Goal: Task Accomplishment & Management: Use online tool/utility

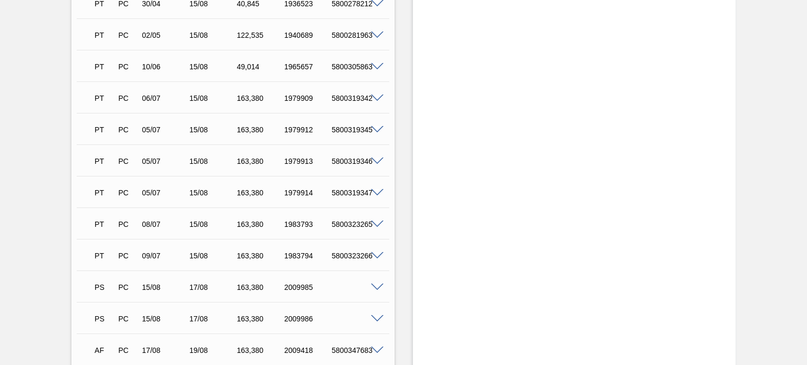
scroll to position [905, 0]
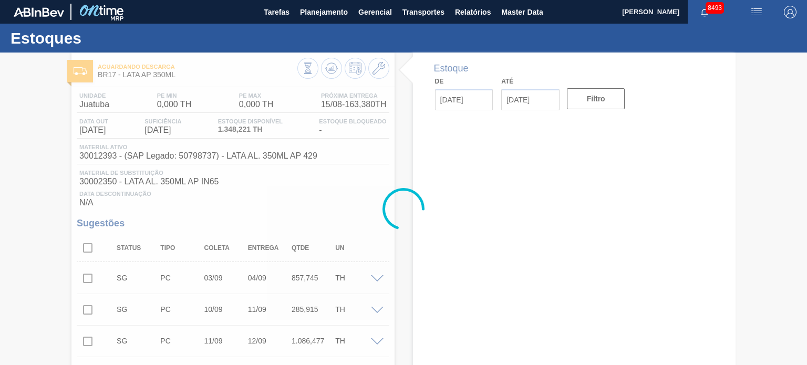
type input "[DATE]"
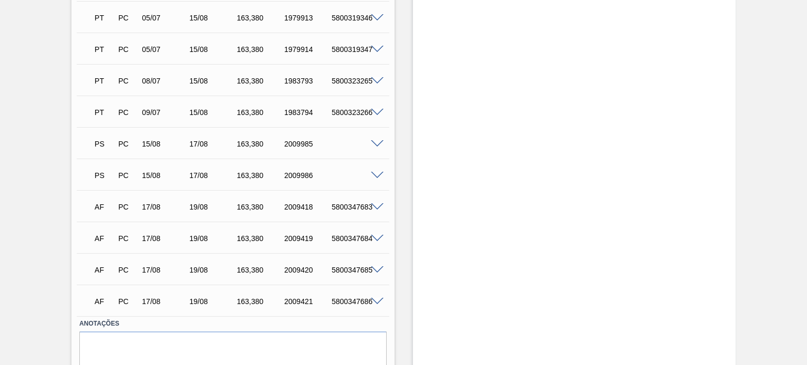
scroll to position [1051, 0]
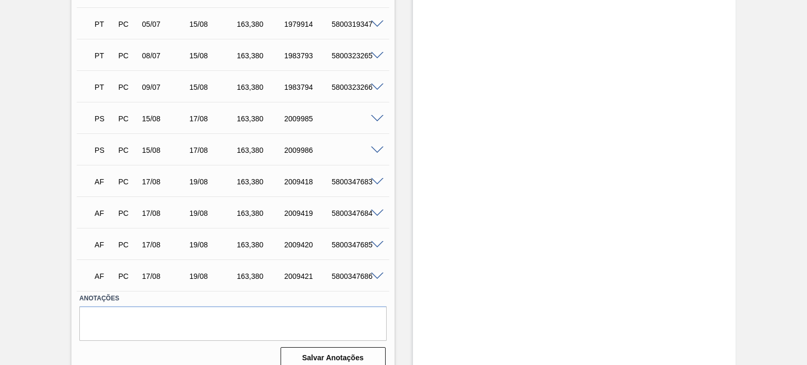
click at [373, 117] on span at bounding box center [377, 119] width 13 height 8
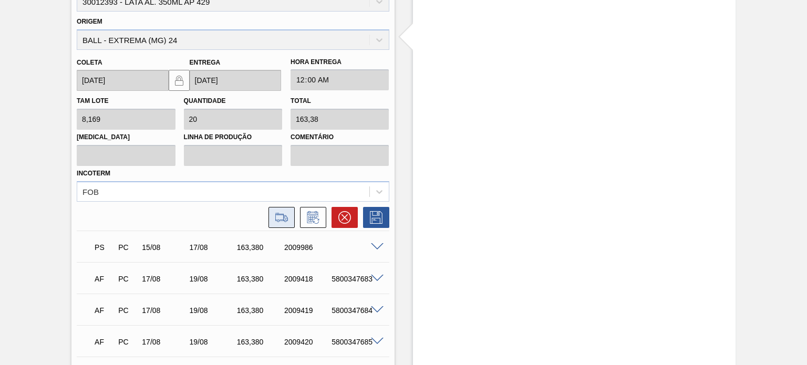
click at [281, 212] on icon at bounding box center [281, 217] width 17 height 13
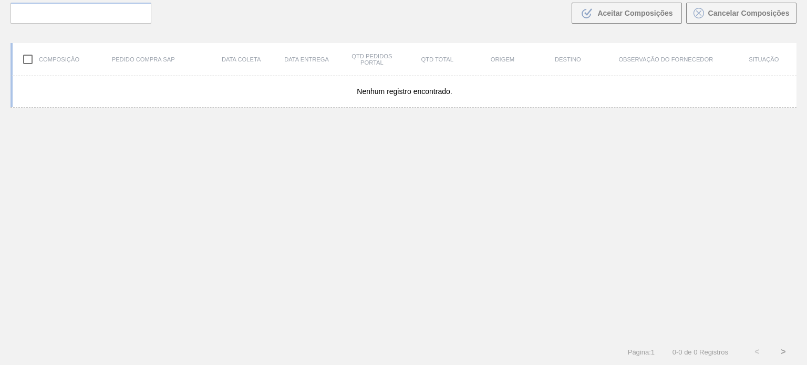
scroll to position [76, 0]
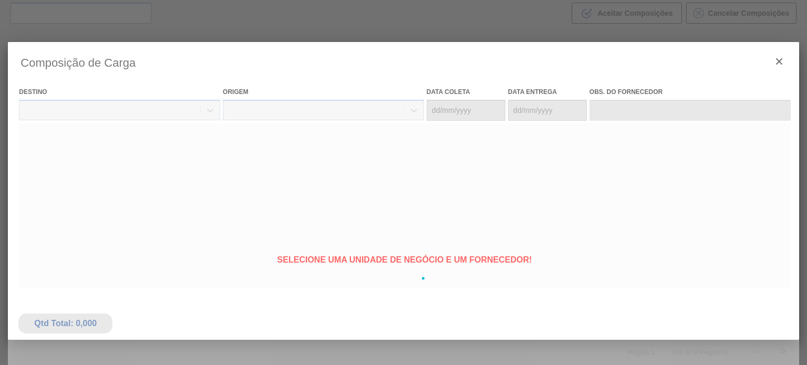
type coleta "[DATE]"
type entrega "[DATE]"
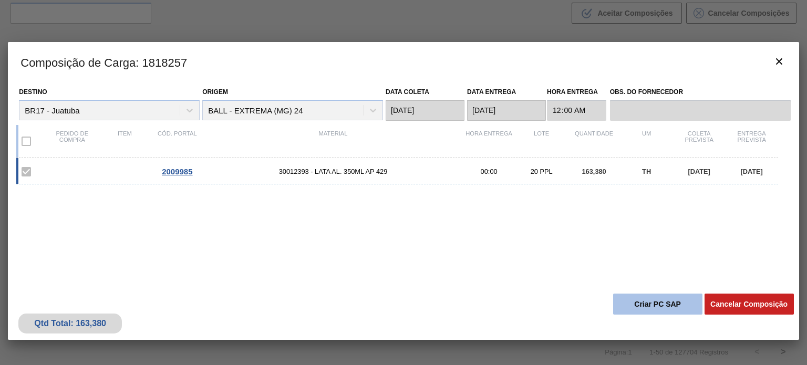
click at [671, 301] on button "Criar PC SAP" at bounding box center [657, 304] width 89 height 21
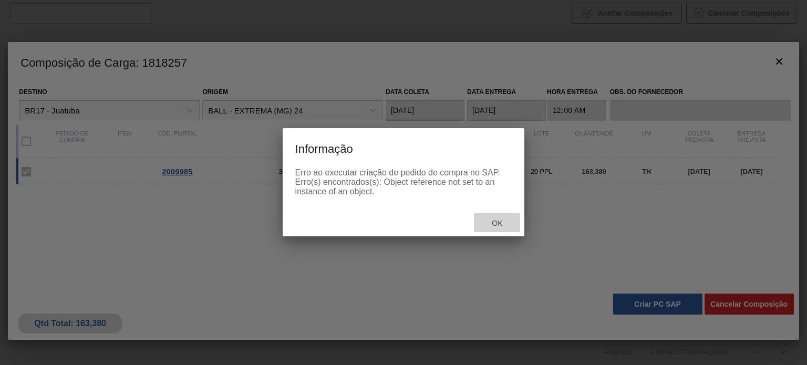
click at [497, 221] on span "Ok" at bounding box center [496, 223] width 27 height 8
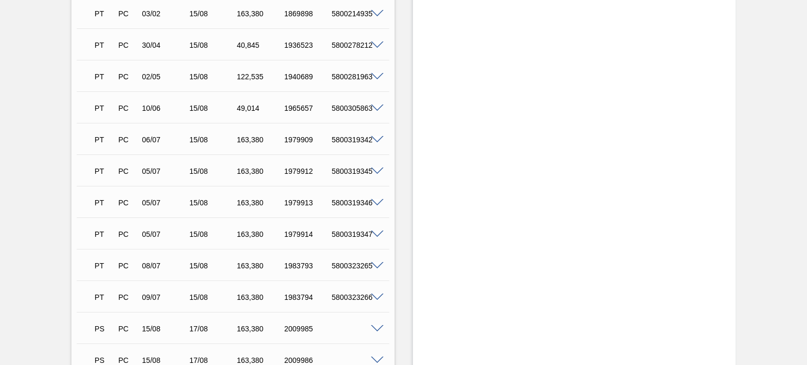
scroll to position [1051, 0]
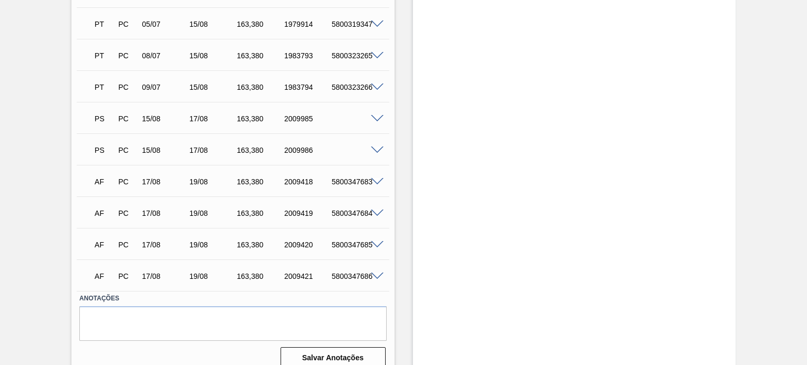
click at [368, 156] on div "PS PC 15/08 17/08 163,380 2009986" at bounding box center [230, 149] width 284 height 21
click at [370, 154] on div "PS PC 15/08 17/08 163,380 2009986" at bounding box center [230, 149] width 284 height 21
click at [372, 152] on span at bounding box center [377, 151] width 13 height 8
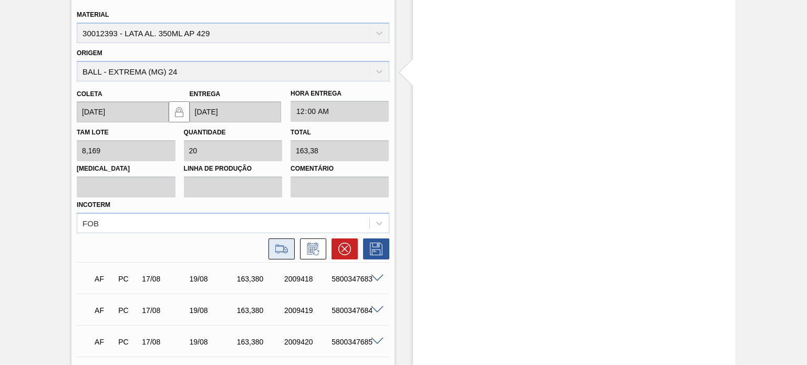
click at [284, 247] on icon at bounding box center [285, 250] width 5 height 6
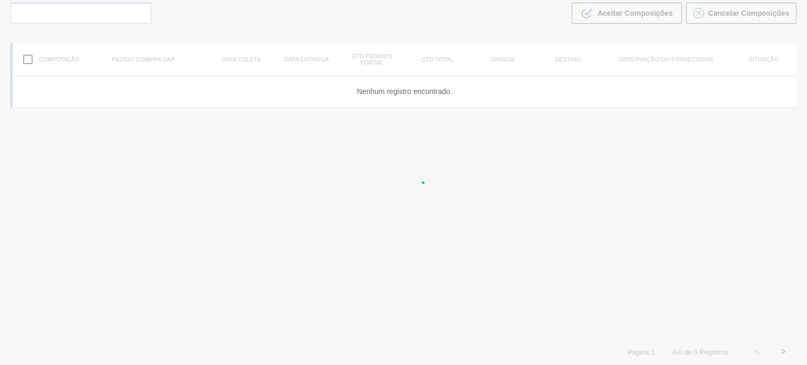
scroll to position [76, 0]
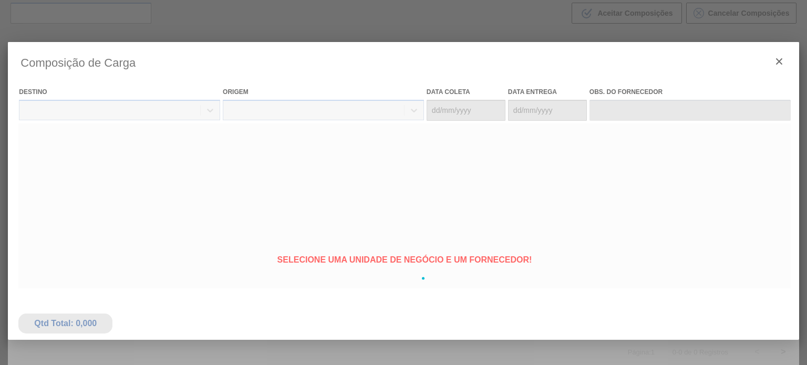
type coleta "[DATE]"
type entrega "[DATE]"
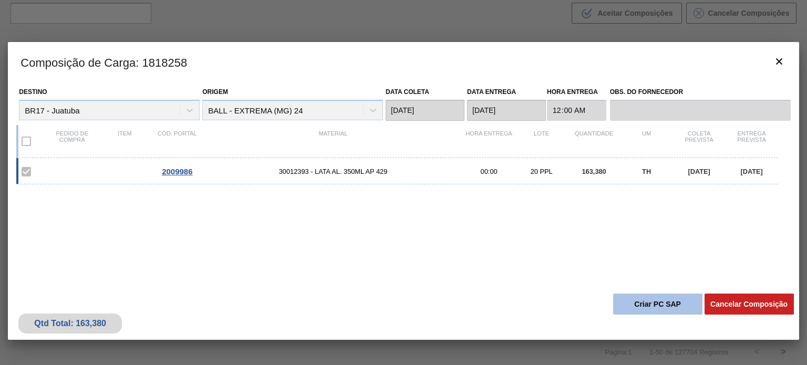
click at [635, 305] on button "Criar PC SAP" at bounding box center [657, 304] width 89 height 21
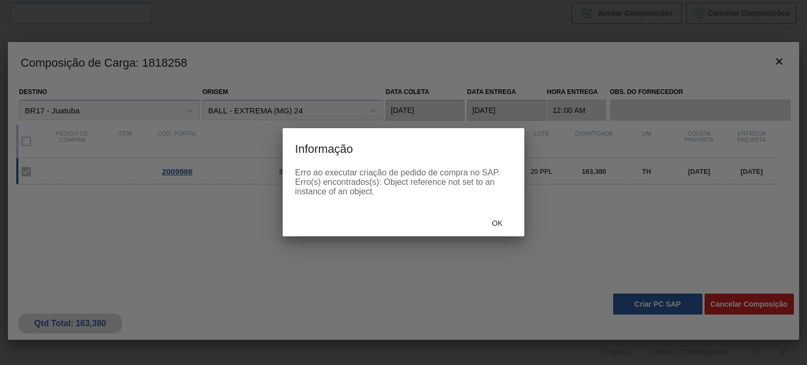
click at [519, 227] on div "Ok" at bounding box center [497, 222] width 46 height 19
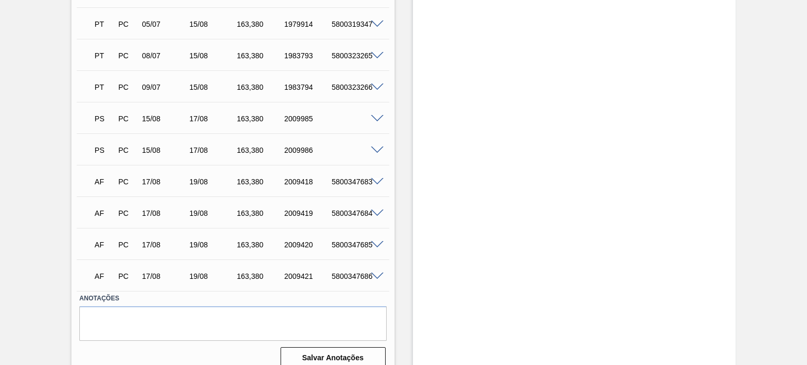
scroll to position [1063, 0]
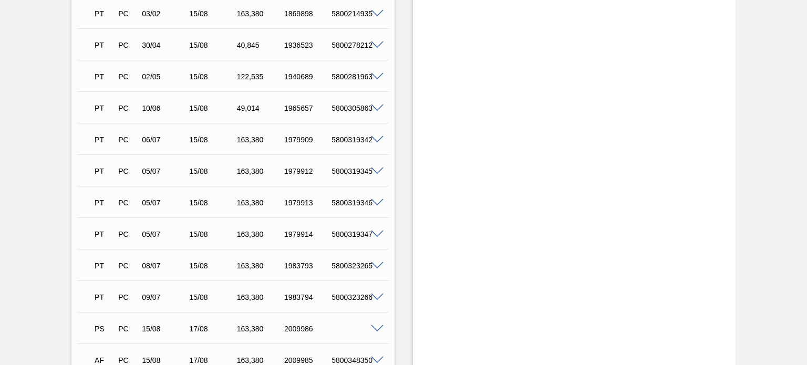
scroll to position [1063, 0]
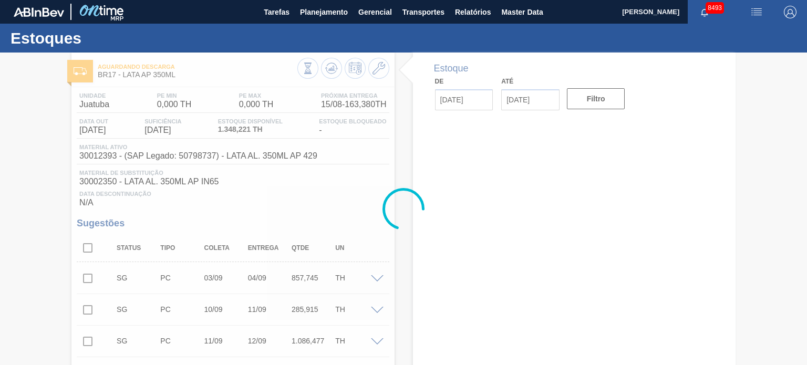
type input "[DATE]"
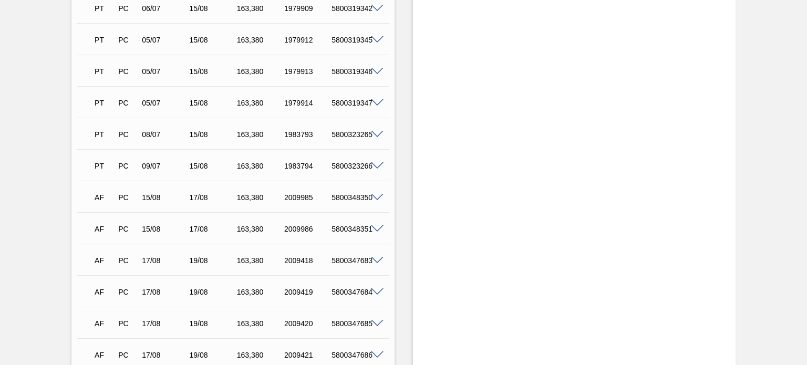
scroll to position [958, 0]
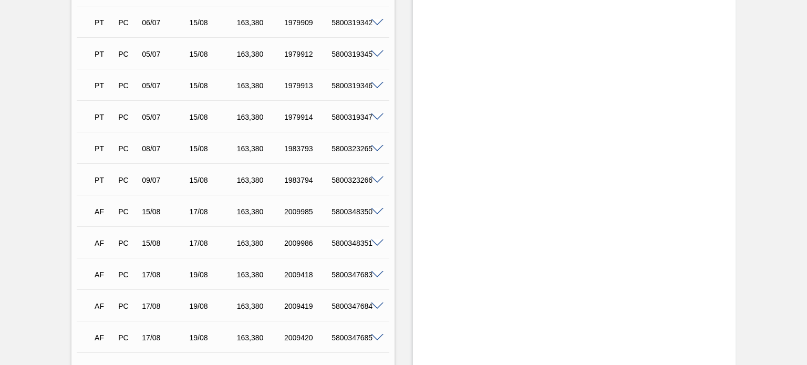
click at [351, 215] on div "5800348350" at bounding box center [355, 212] width 52 height 8
copy div "5800348350"
click at [349, 239] on div "5800348351" at bounding box center [355, 243] width 52 height 8
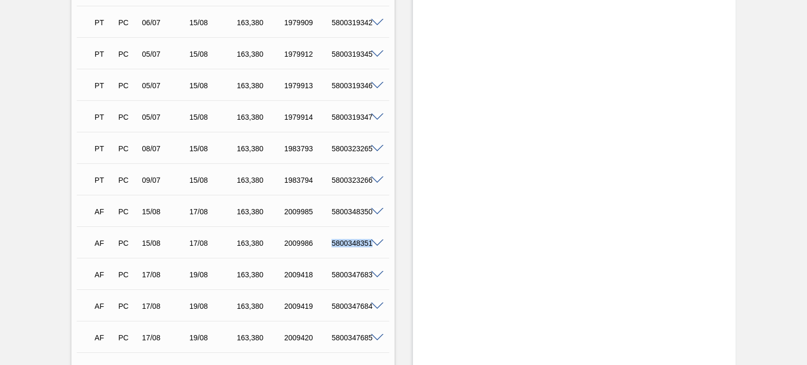
copy div "5800348351"
